Goal: Find specific page/section: Go to known website

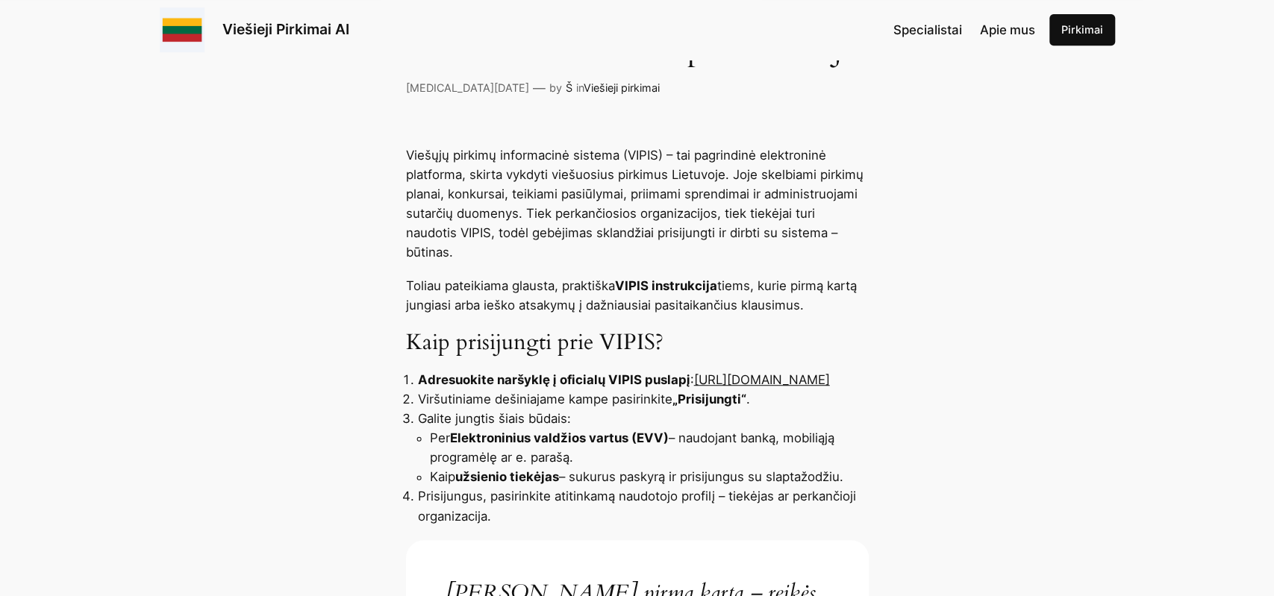
scroll to position [543, 0]
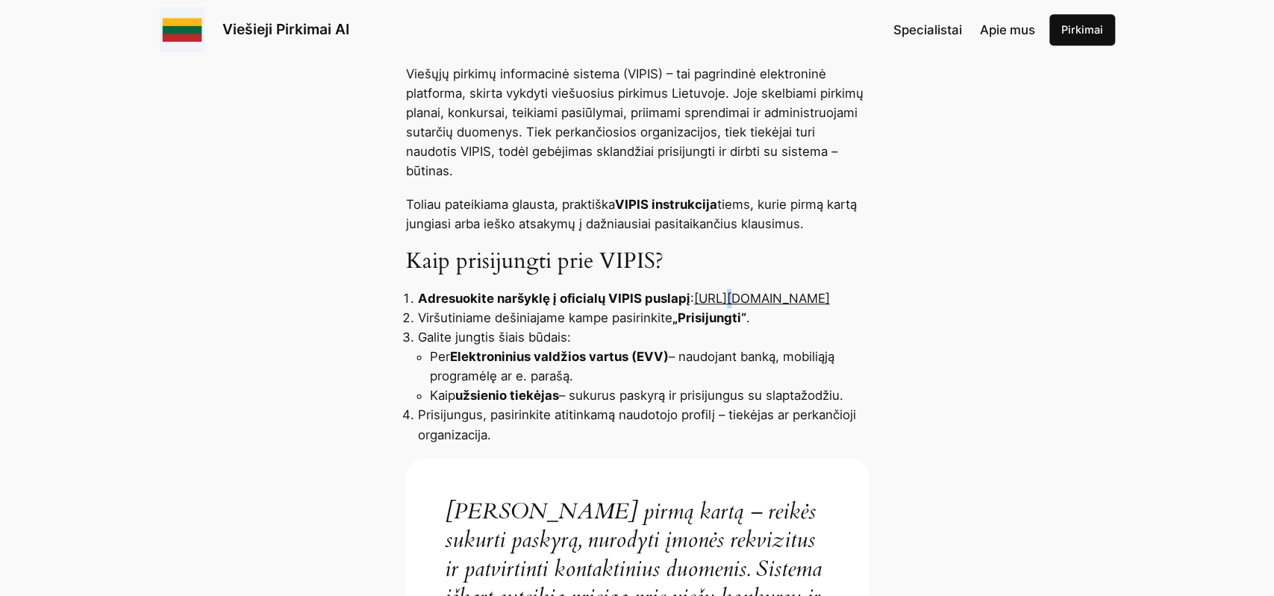
click at [726, 291] on link "[URL][DOMAIN_NAME]" at bounding box center [762, 298] width 136 height 15
click at [699, 291] on link "[URL][DOMAIN_NAME]" at bounding box center [762, 298] width 136 height 15
drag, startPoint x: 726, startPoint y: 284, endPoint x: 740, endPoint y: 287, distance: 14.4
click at [740, 289] on li "Adresuokite naršyklę į oficialų VIPIS puslapį : [URL][DOMAIN_NAME]" at bounding box center [643, 298] width 451 height 19
drag, startPoint x: 740, startPoint y: 287, endPoint x: 717, endPoint y: 286, distance: 23.2
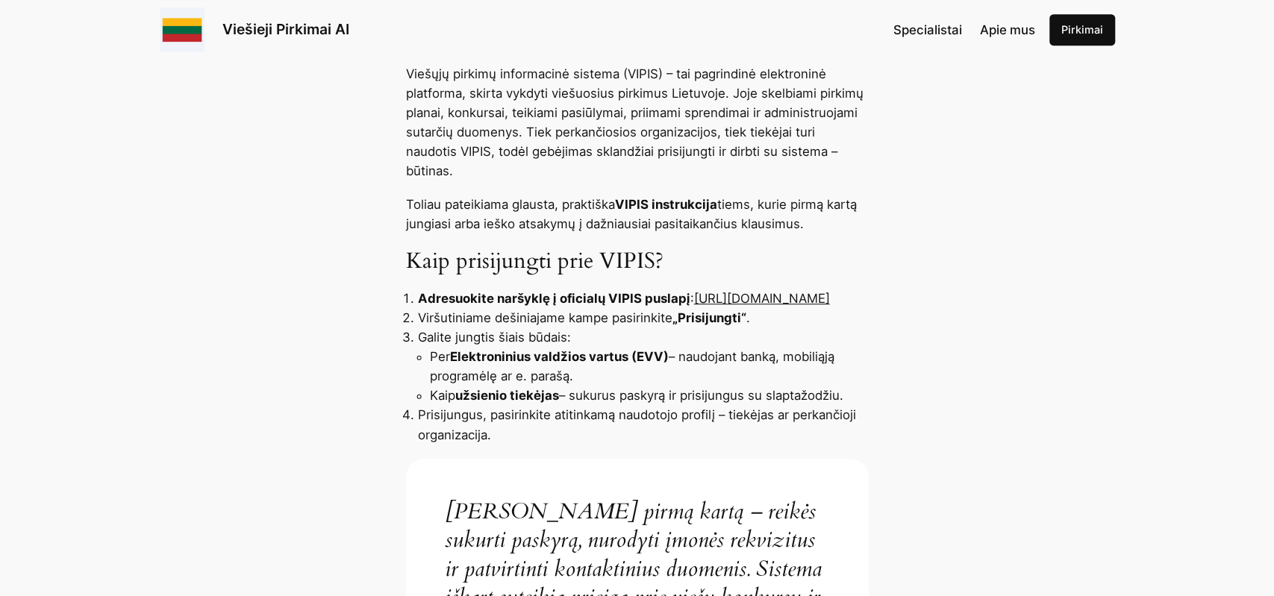
click at [740, 289] on li "Adresuokite naršyklę į oficialų VIPIS puslapį : [URL][DOMAIN_NAME]" at bounding box center [643, 298] width 451 height 19
click at [694, 302] on link "[URL][DOMAIN_NAME]" at bounding box center [762, 298] width 136 height 15
drag, startPoint x: 716, startPoint y: 281, endPoint x: 644, endPoint y: 302, distance: 74.6
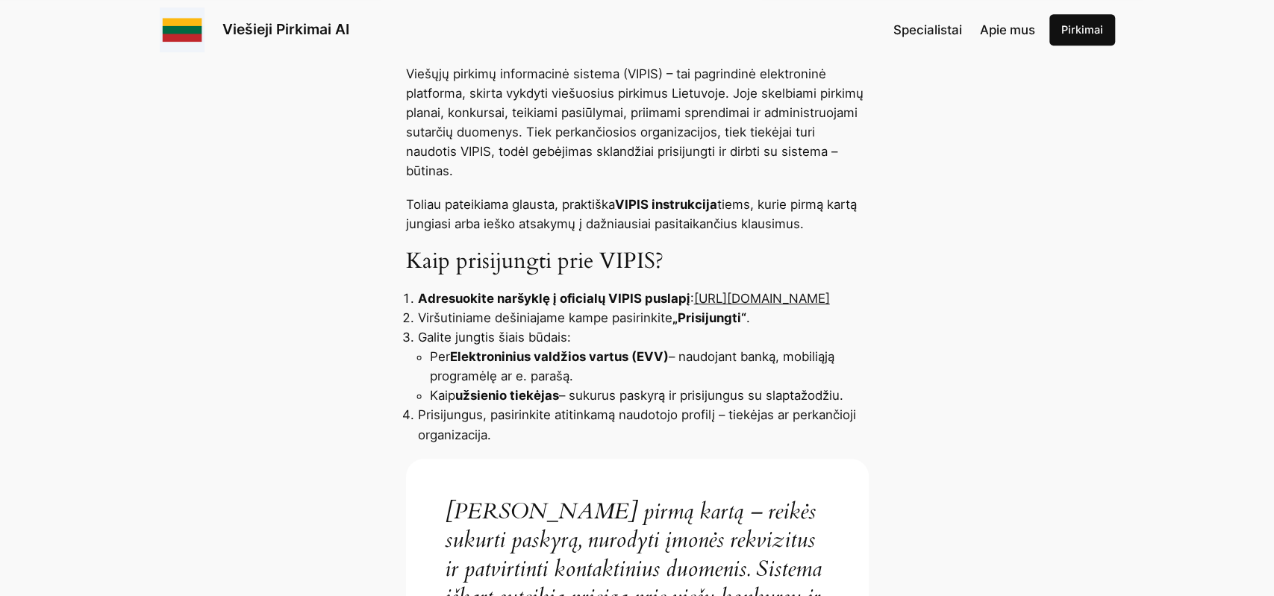
click at [644, 302] on li "Adresuokite naršyklę į oficialų VIPIS puslapį : [URL][DOMAIN_NAME]" at bounding box center [643, 298] width 451 height 19
copy link "[URL][DOMAIN_NAME]"
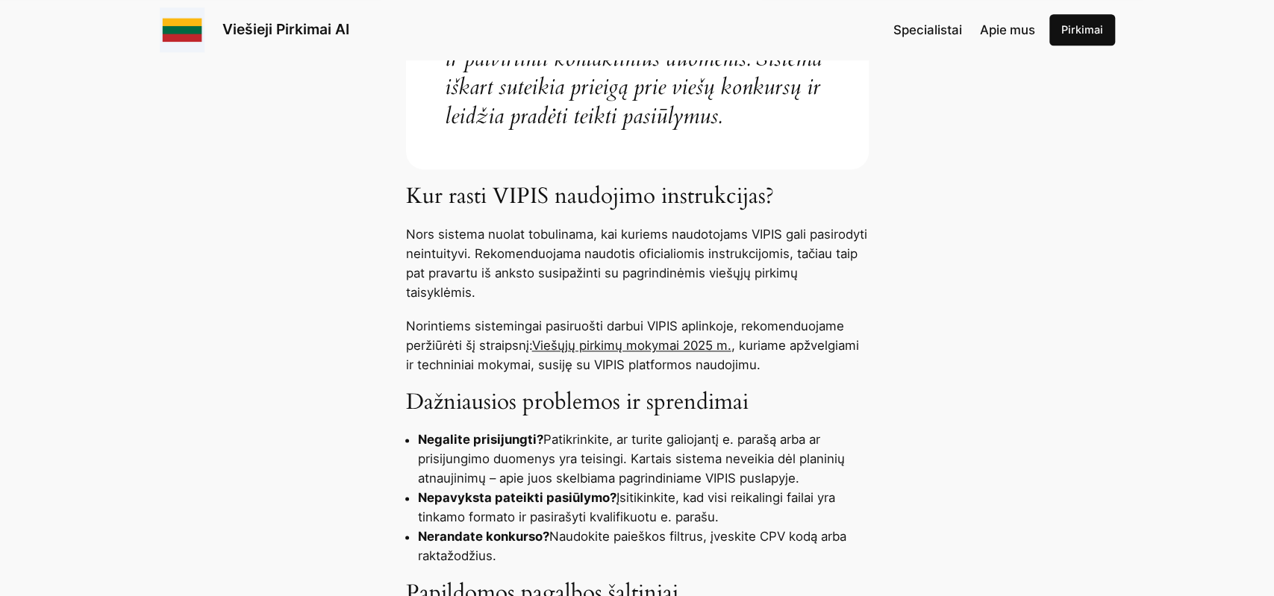
scroll to position [1087, 0]
